Goal: Register for event/course

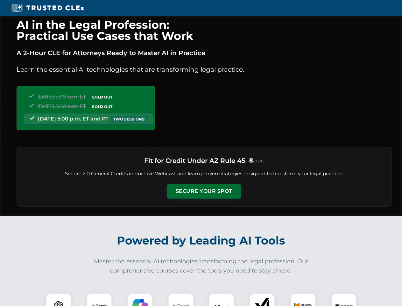
click at [204, 191] on button "Secure Your Spot" at bounding box center [204, 191] width 75 height 15
click at [59, 299] on img at bounding box center [58, 306] width 18 height 18
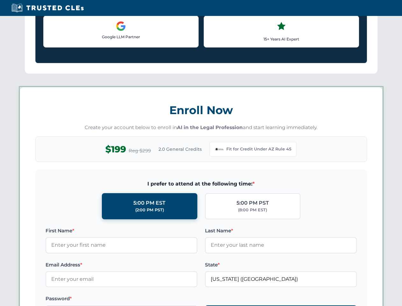
click at [140, 299] on label "Password *" at bounding box center [122, 299] width 152 height 8
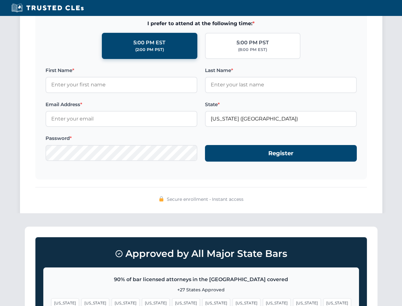
click at [293, 299] on span "[US_STATE]" at bounding box center [307, 302] width 28 height 9
